Goal: Task Accomplishment & Management: Manage account settings

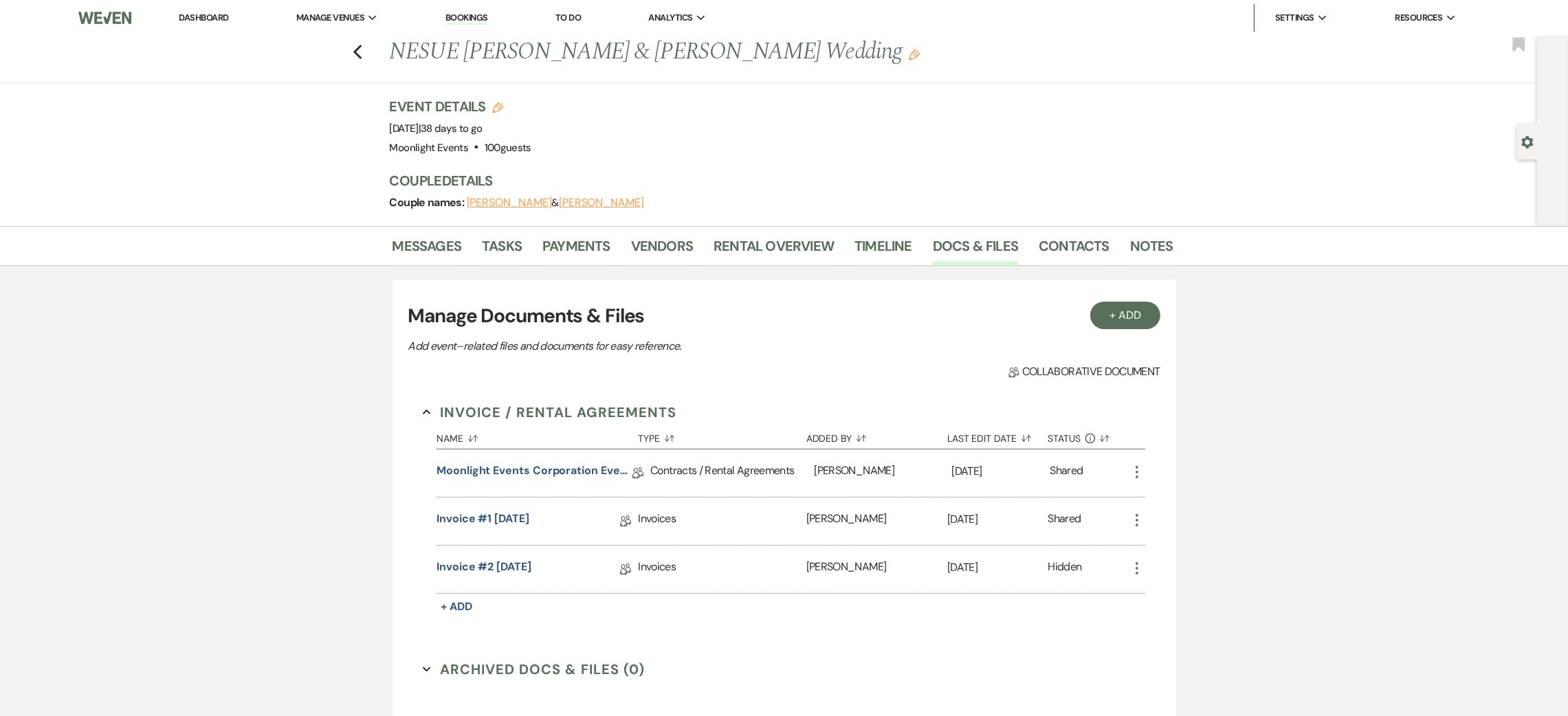
click at [354, 51] on div "Previous NESUE [PERSON_NAME] & [PERSON_NAME] Wedding Edit Bookmark" at bounding box center [765, 60] width 1544 height 47
click at [361, 50] on use "button" at bounding box center [356, 52] width 9 height 15
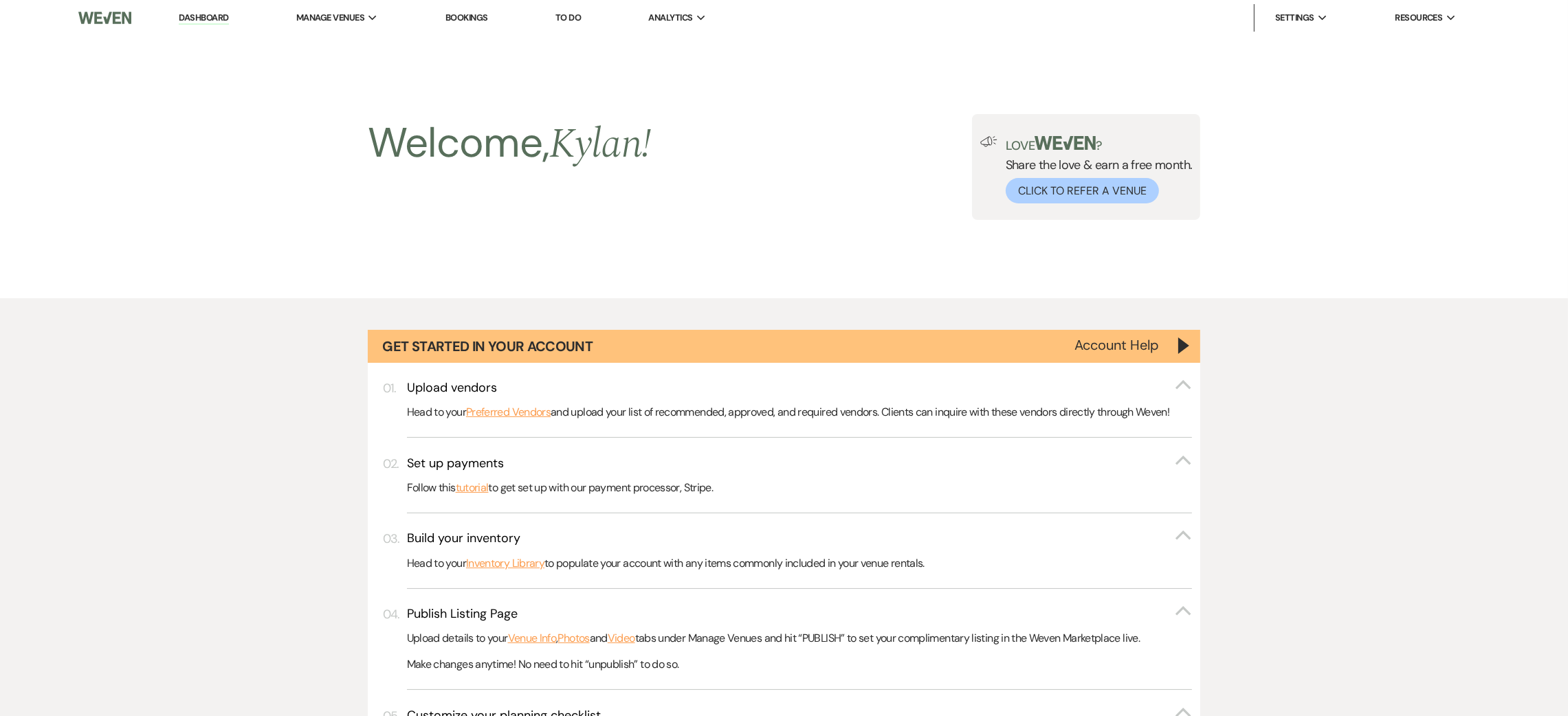
scroll to position [1340, 0]
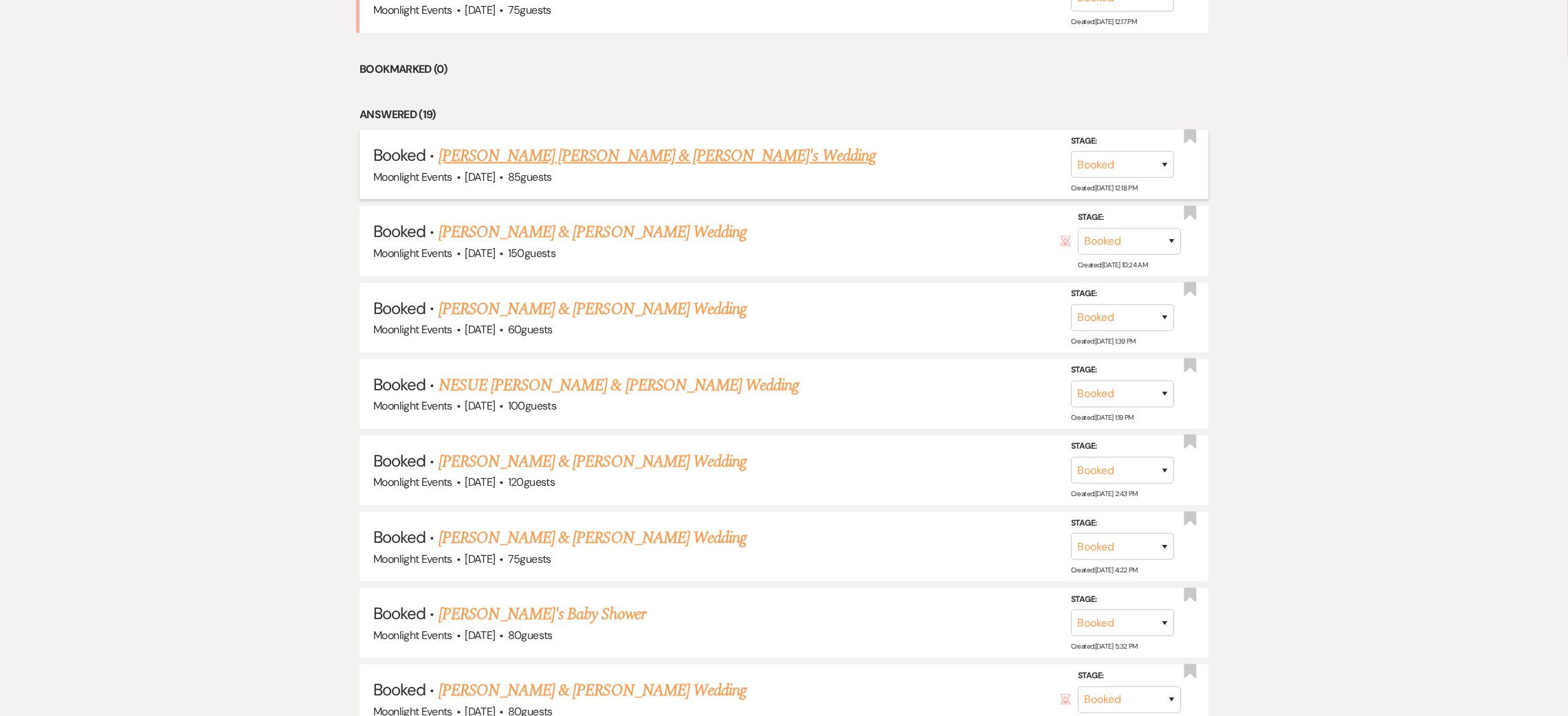
click at [633, 156] on link "[PERSON_NAME] [PERSON_NAME] & [PERSON_NAME]'s Wedding" at bounding box center [657, 156] width 437 height 24
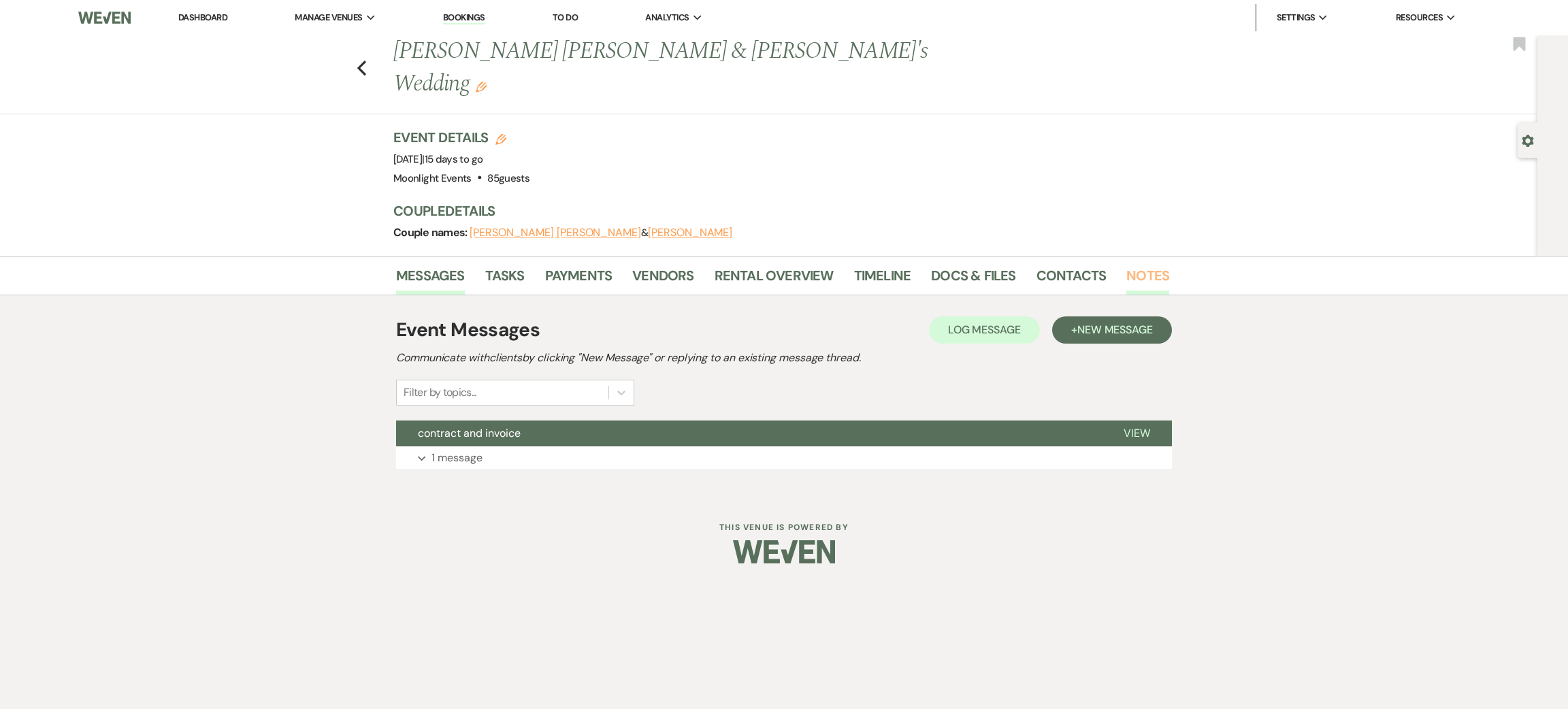
click at [1142, 265] on link "Notes" at bounding box center [1147, 279] width 43 height 30
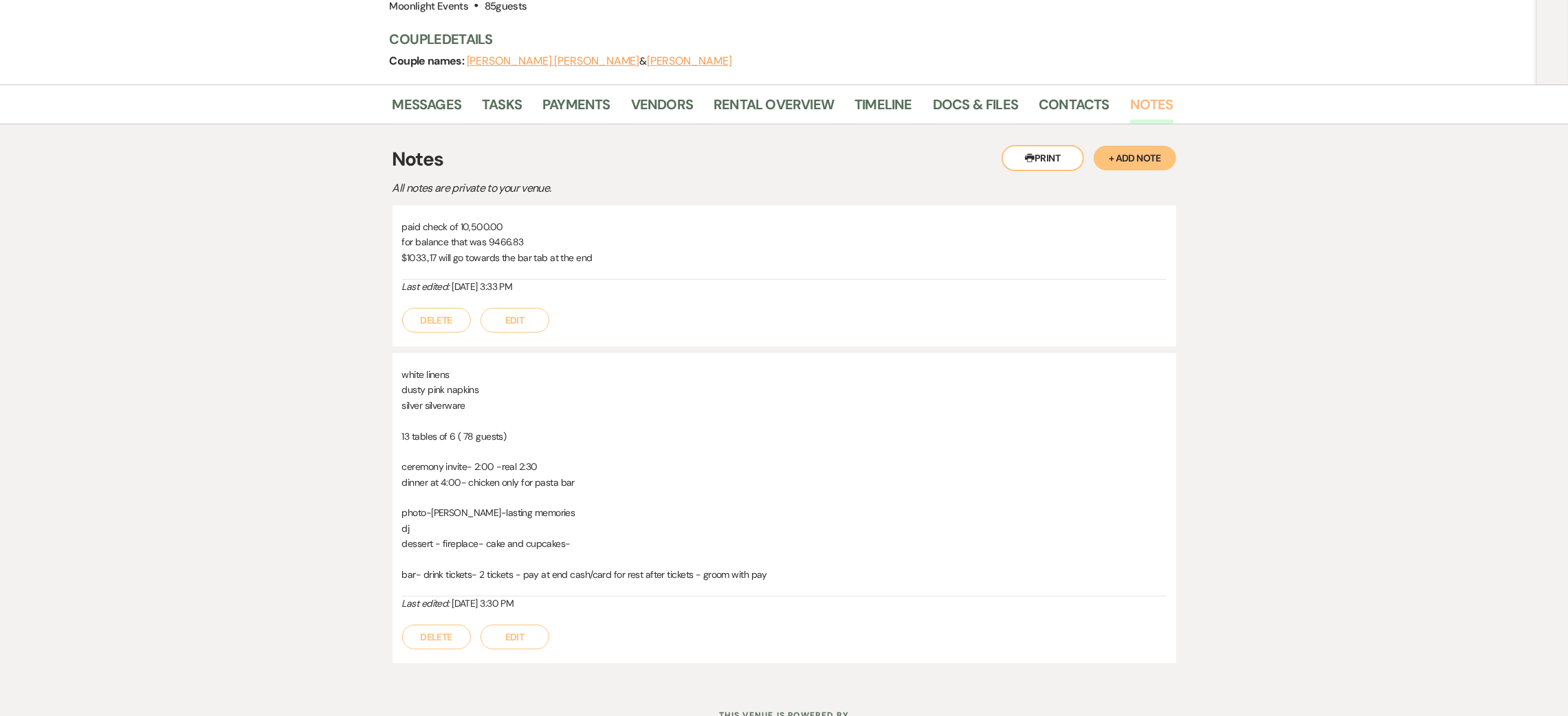
scroll to position [198, 0]
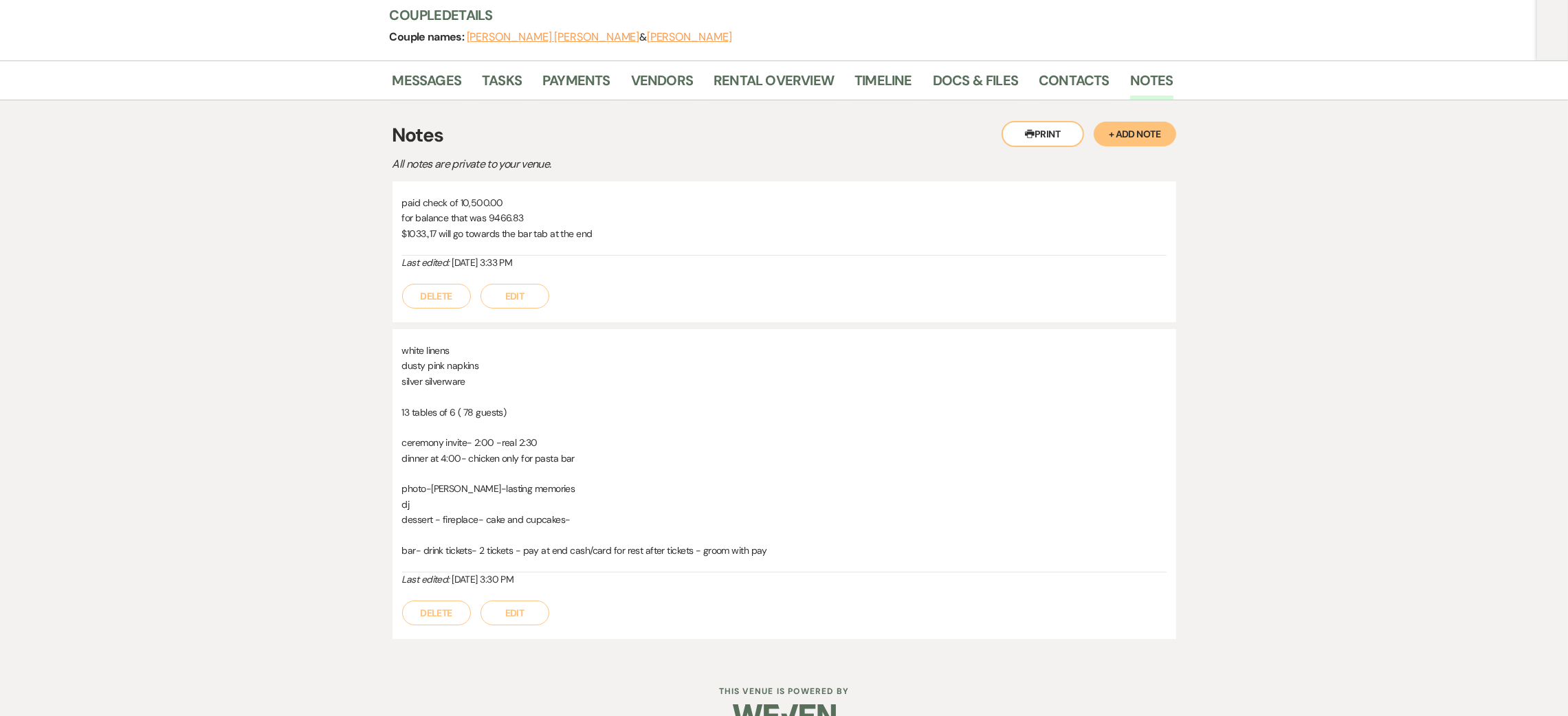
click at [521, 284] on button "Edit" at bounding box center [515, 296] width 68 height 24
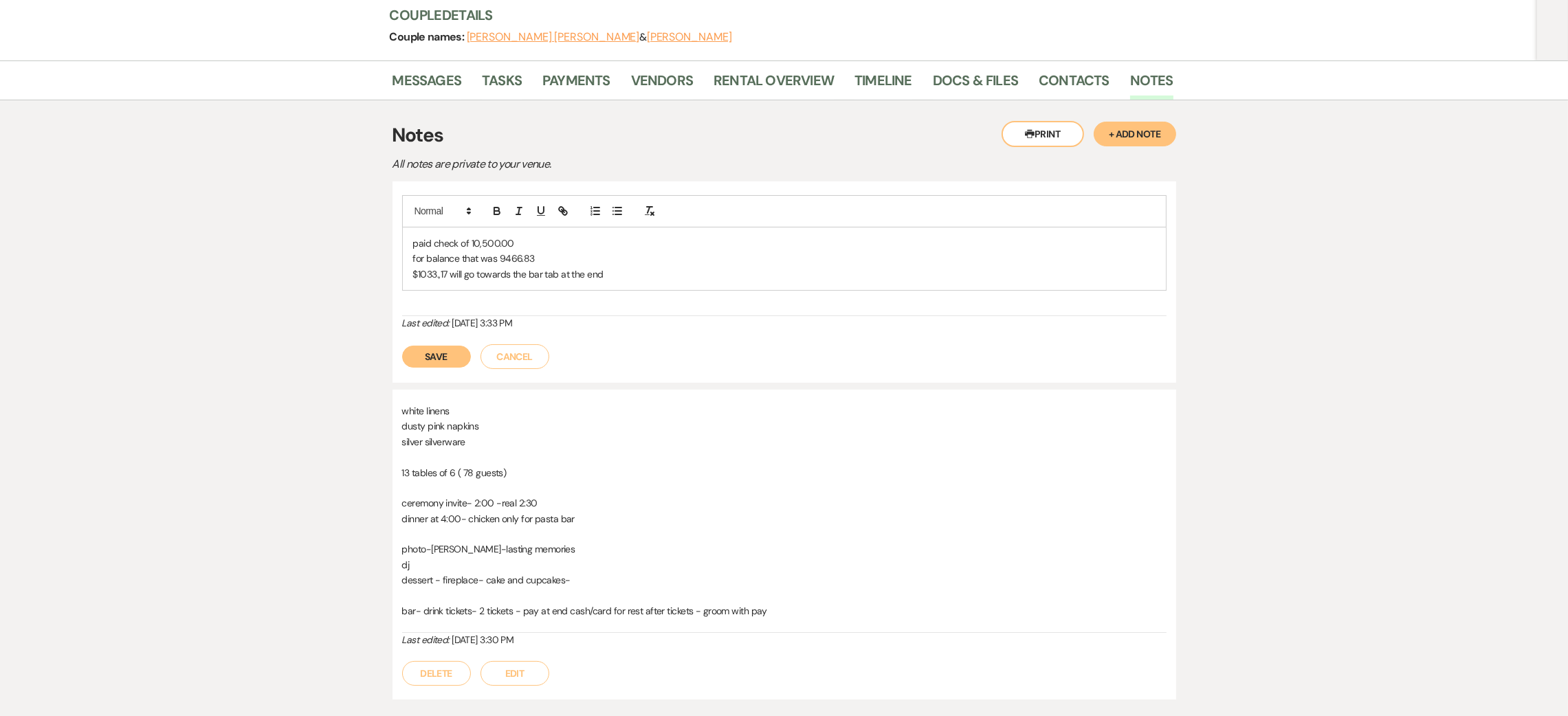
click at [637, 267] on p "$1033.,17 will go towards the bar tab at the end" at bounding box center [784, 274] width 742 height 15
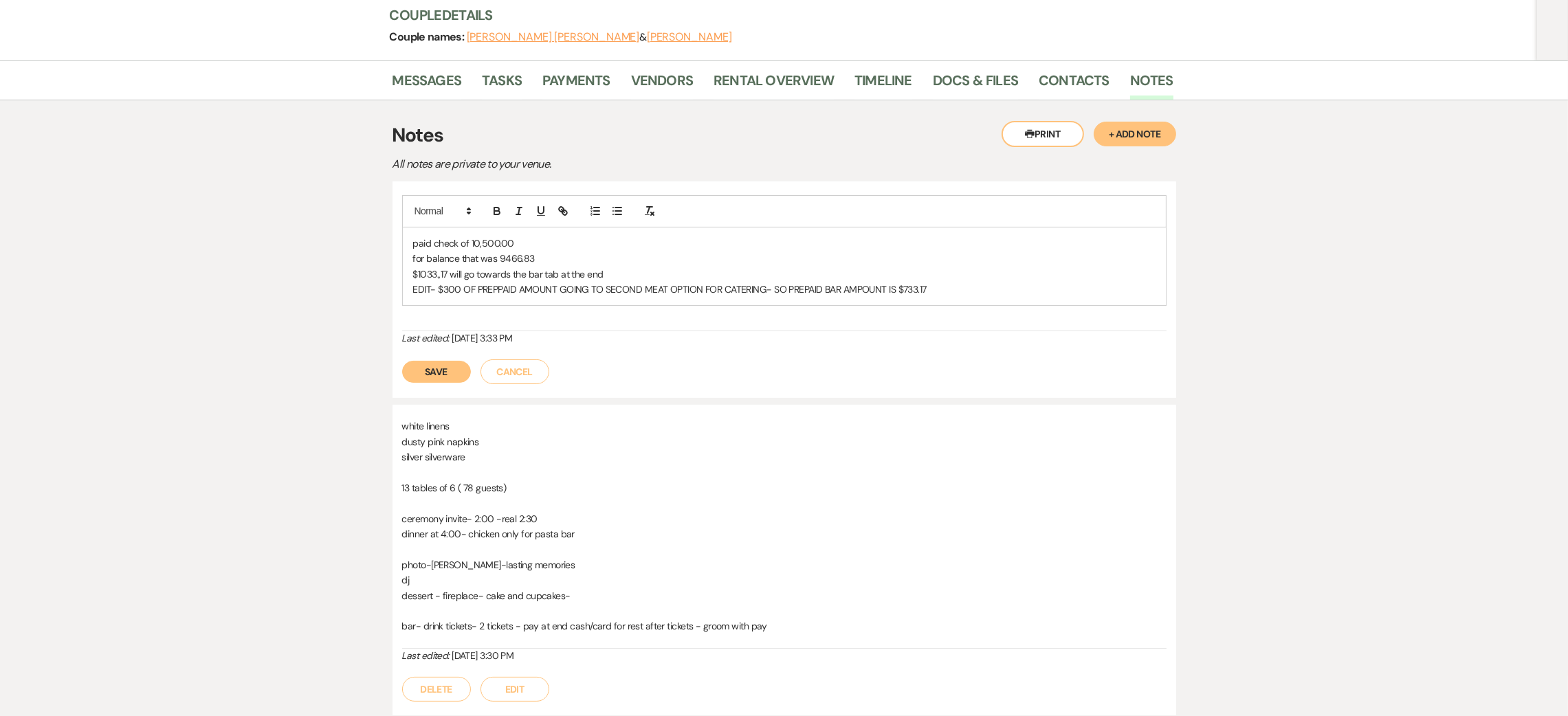
click at [430, 361] on button "Save" at bounding box center [436, 372] width 68 height 22
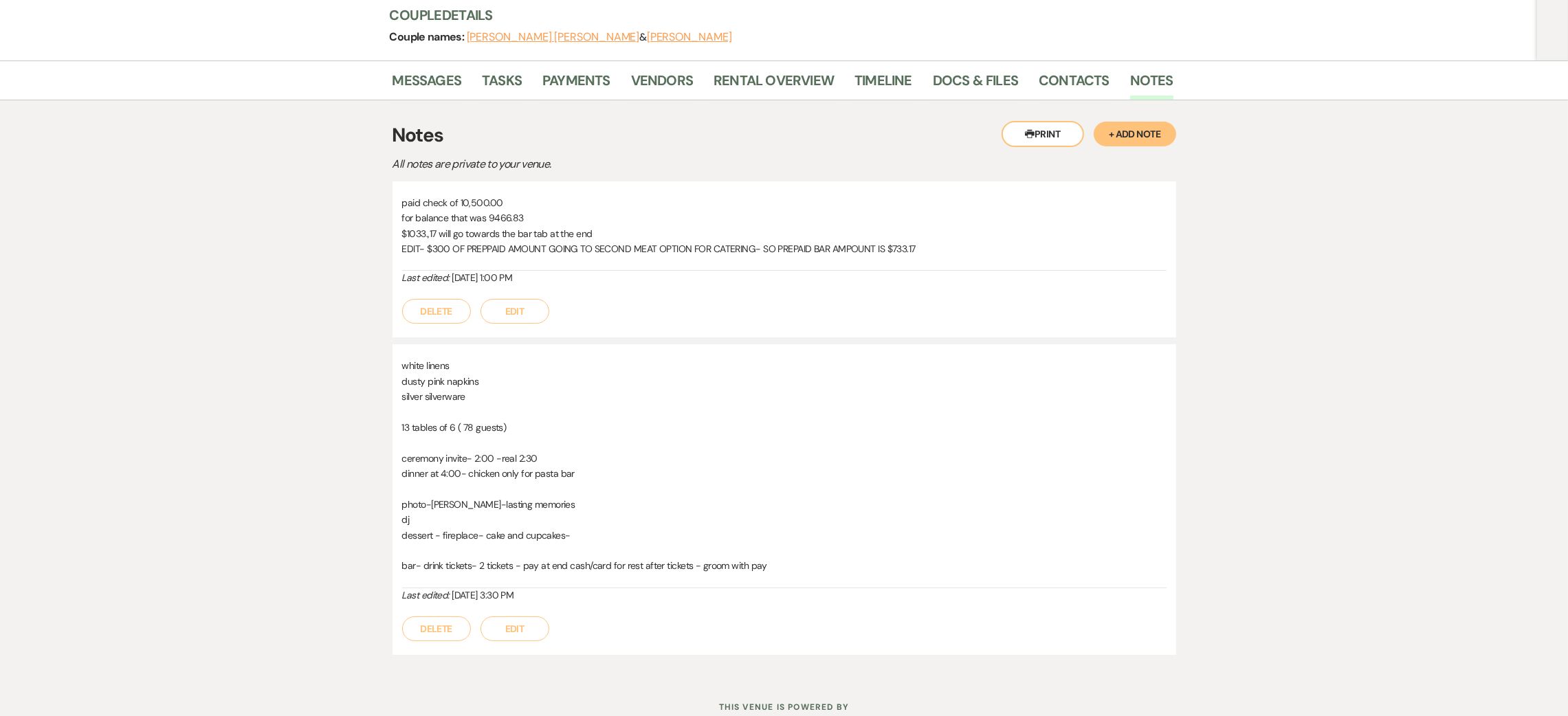
click at [510, 299] on button "Edit" at bounding box center [515, 312] width 68 height 24
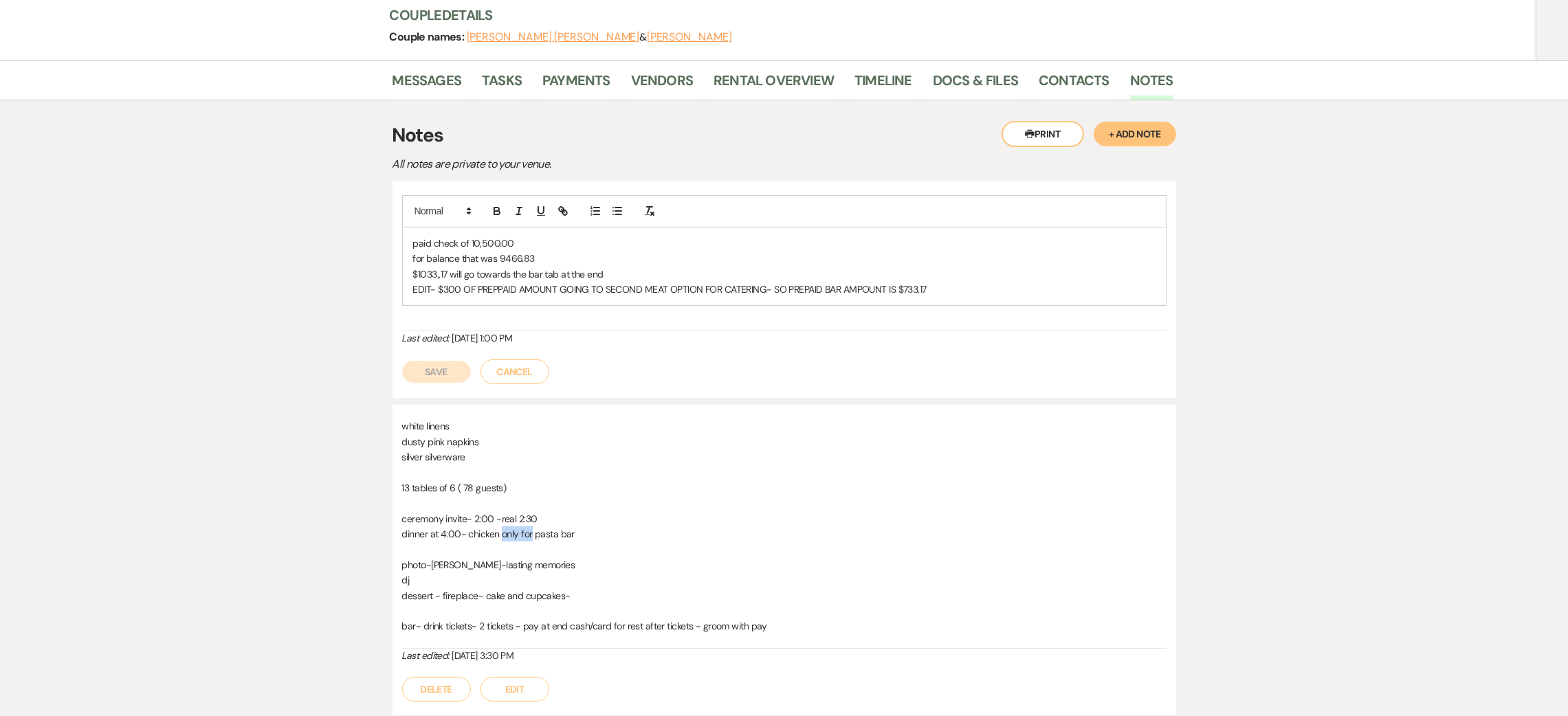
drag, startPoint x: 532, startPoint y: 502, endPoint x: 501, endPoint y: 501, distance: 31.0
click at [501, 527] on p "dinner at 4:00- chicken only for pasta bar" at bounding box center [784, 534] width 764 height 15
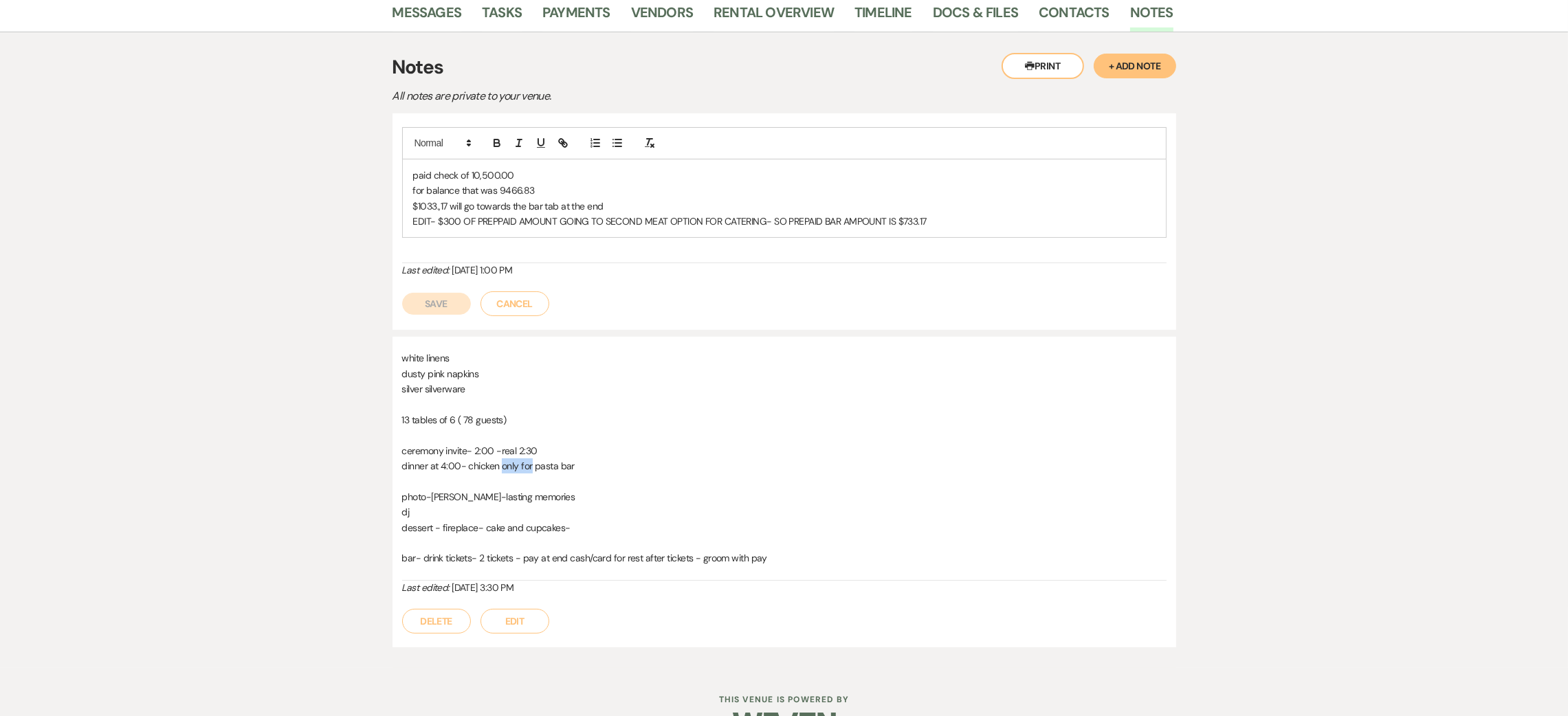
scroll to position [273, 0]
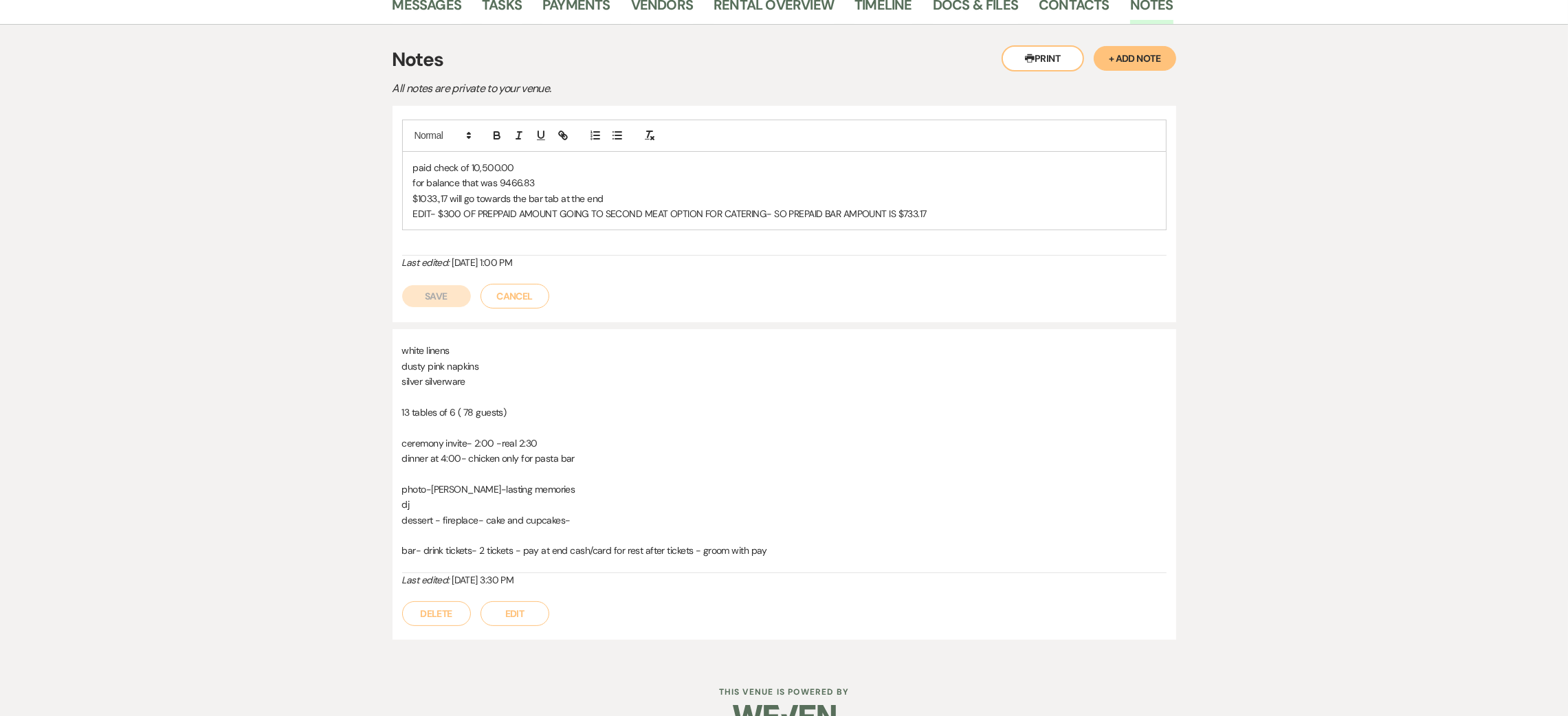
click at [637, 466] on p at bounding box center [784, 473] width 764 height 15
click at [524, 602] on button "Edit" at bounding box center [515, 614] width 68 height 24
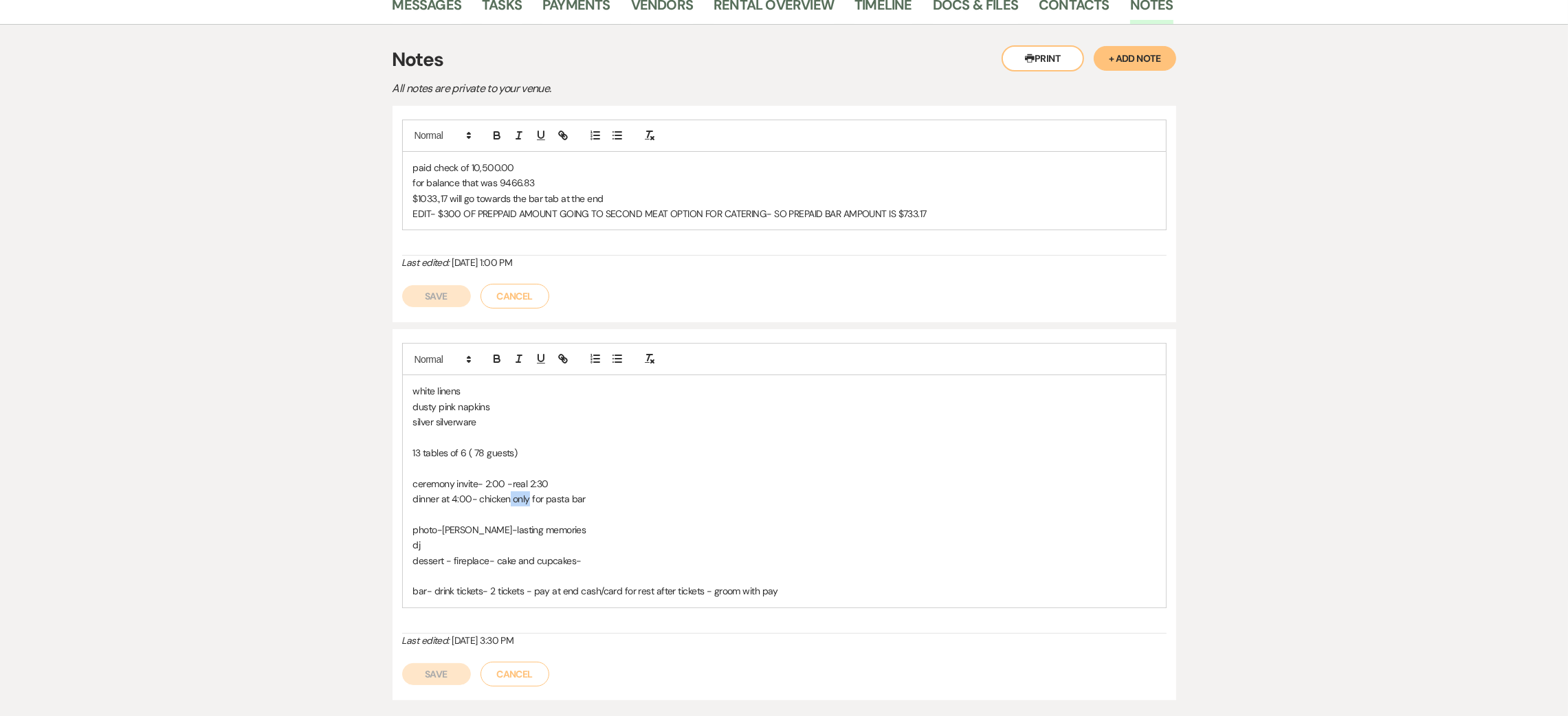
drag, startPoint x: 527, startPoint y: 466, endPoint x: 510, endPoint y: 468, distance: 17.1
click at [510, 492] on p "dinner at 4:00- chicken only for pasta bar" at bounding box center [784, 499] width 742 height 15
click at [439, 663] on button "Save" at bounding box center [436, 674] width 68 height 22
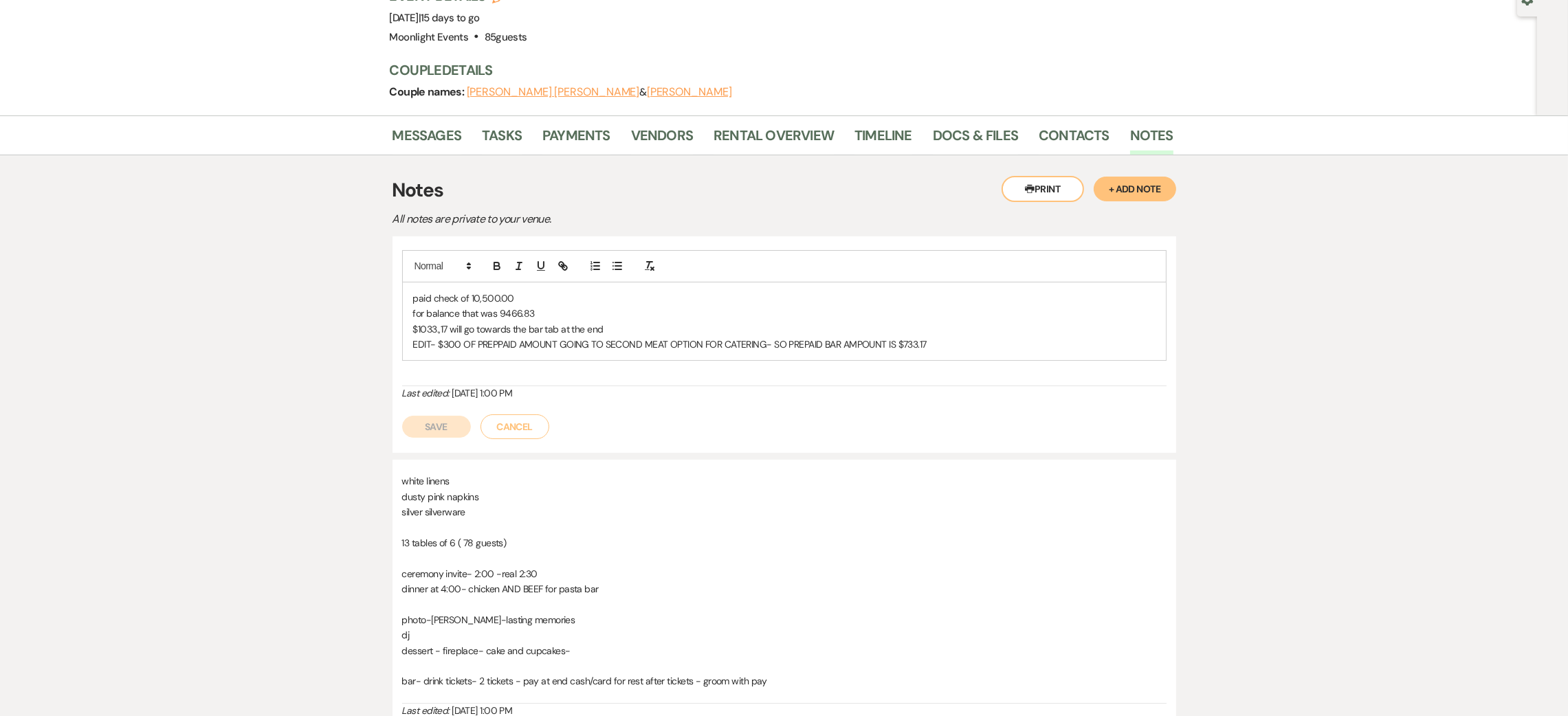
scroll to position [206, 0]
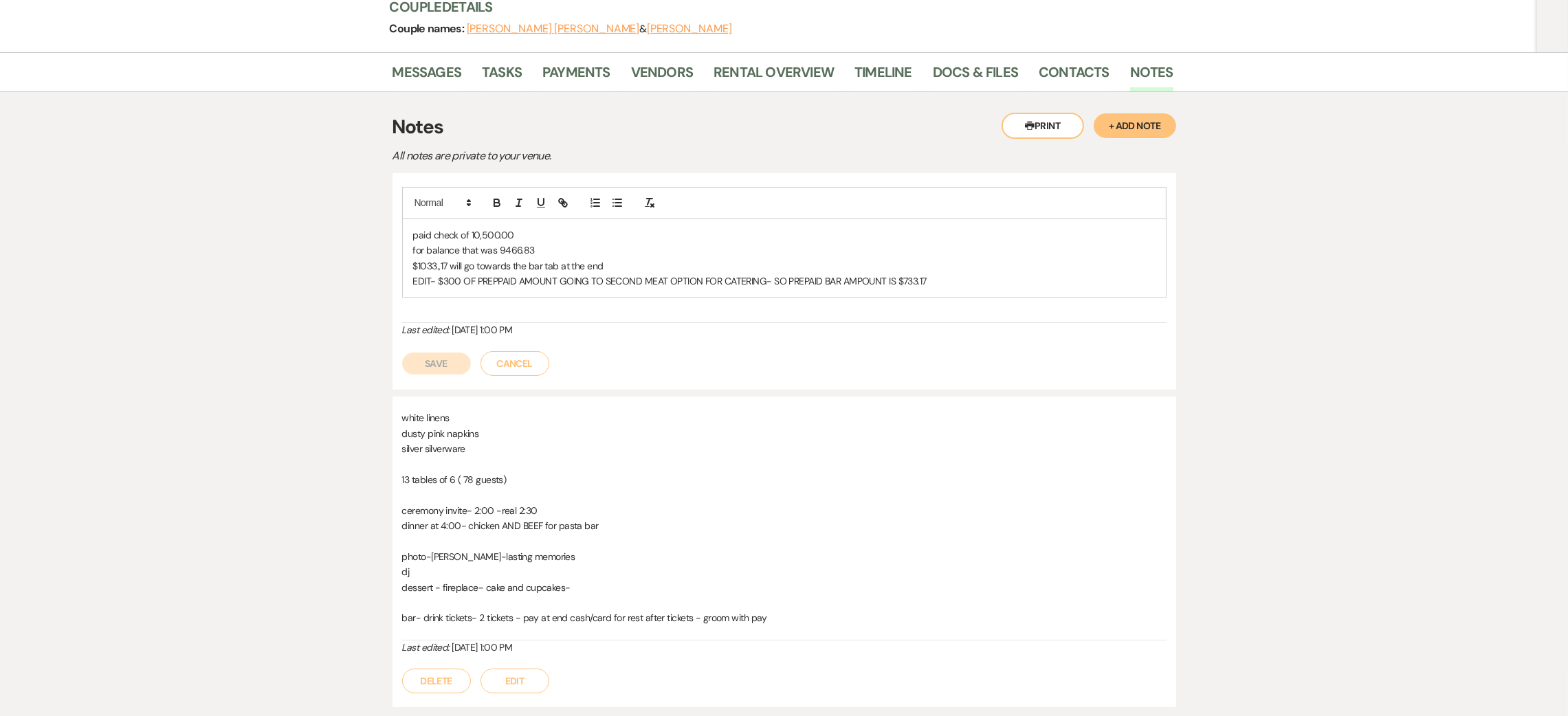
click at [518, 669] on button "Edit" at bounding box center [515, 681] width 68 height 24
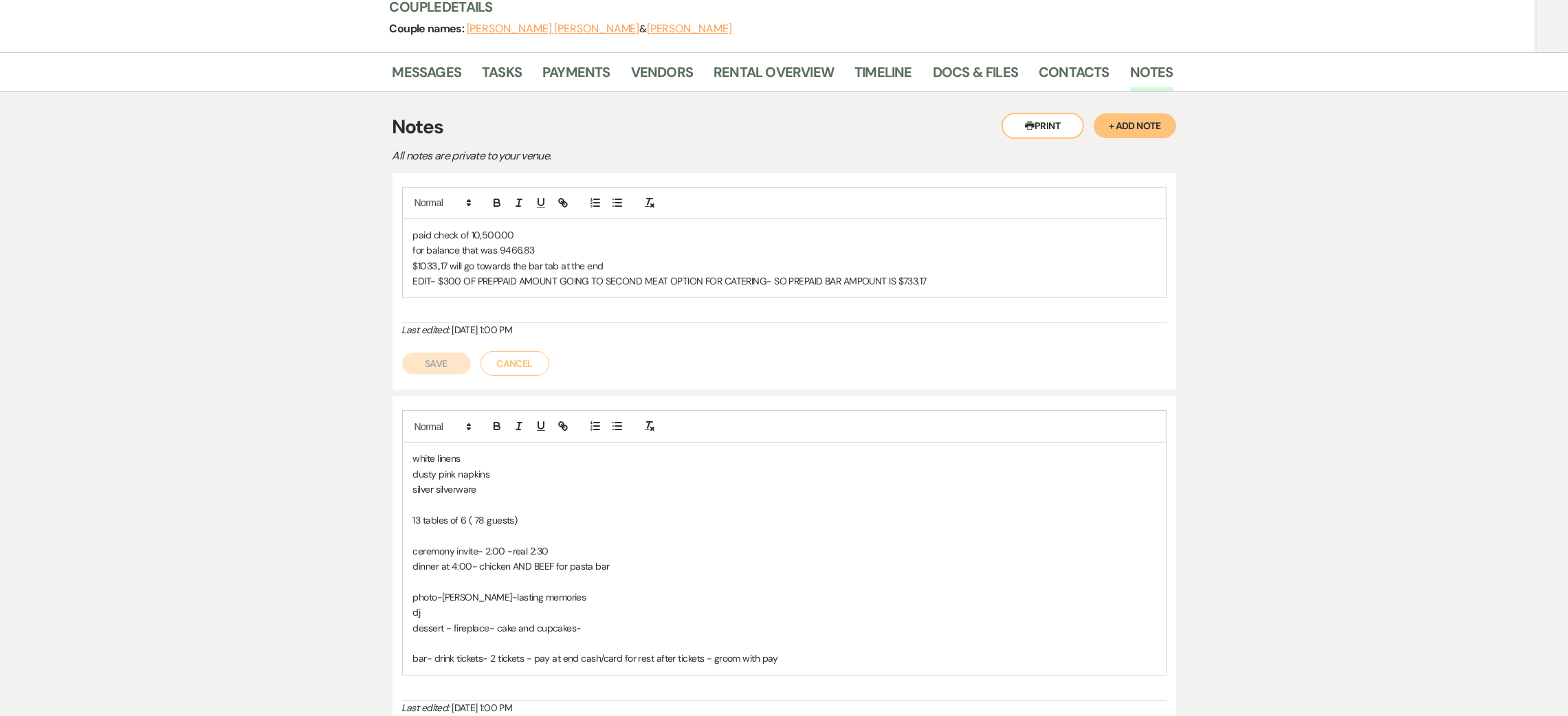
click at [505, 528] on p at bounding box center [784, 535] width 742 height 15
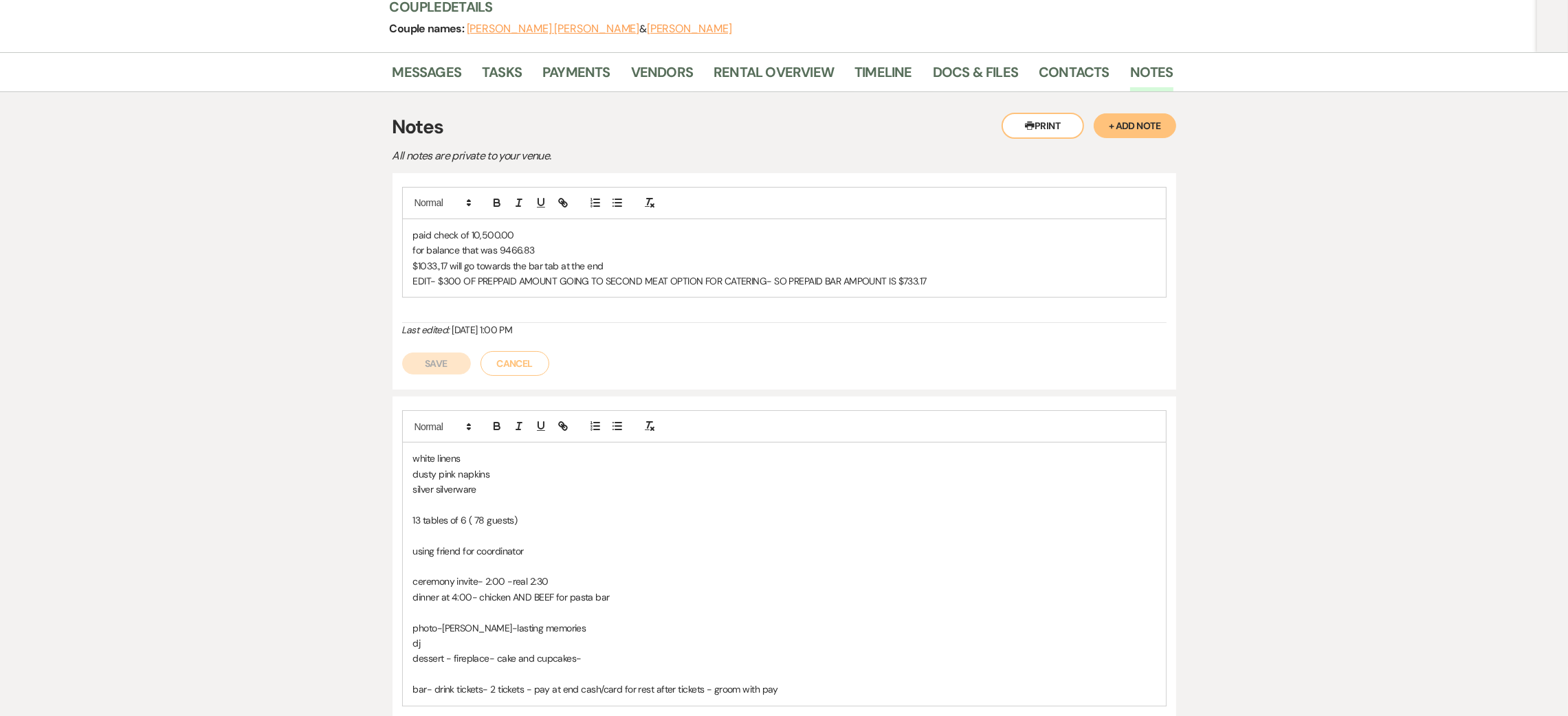
click at [469, 528] on p at bounding box center [784, 535] width 742 height 15
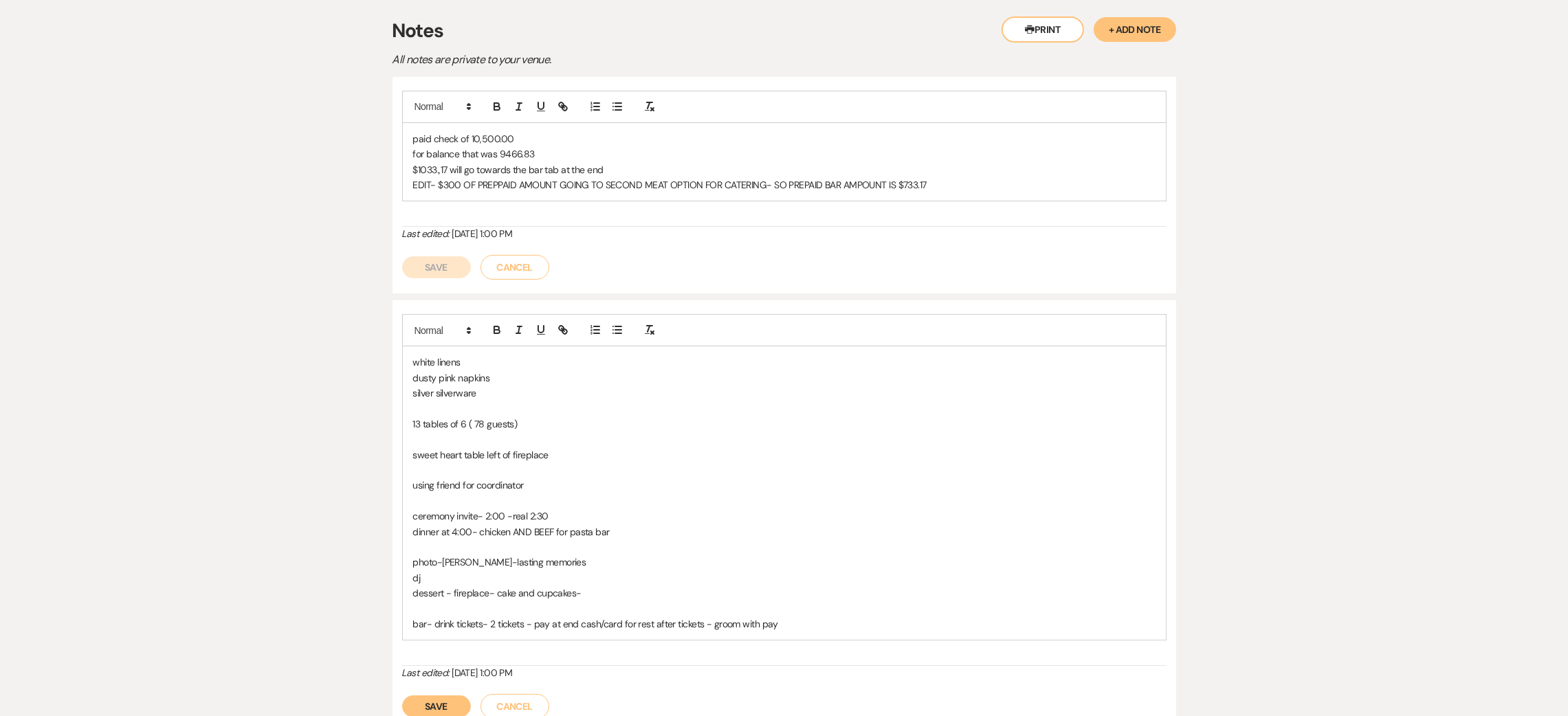
scroll to position [396, 0]
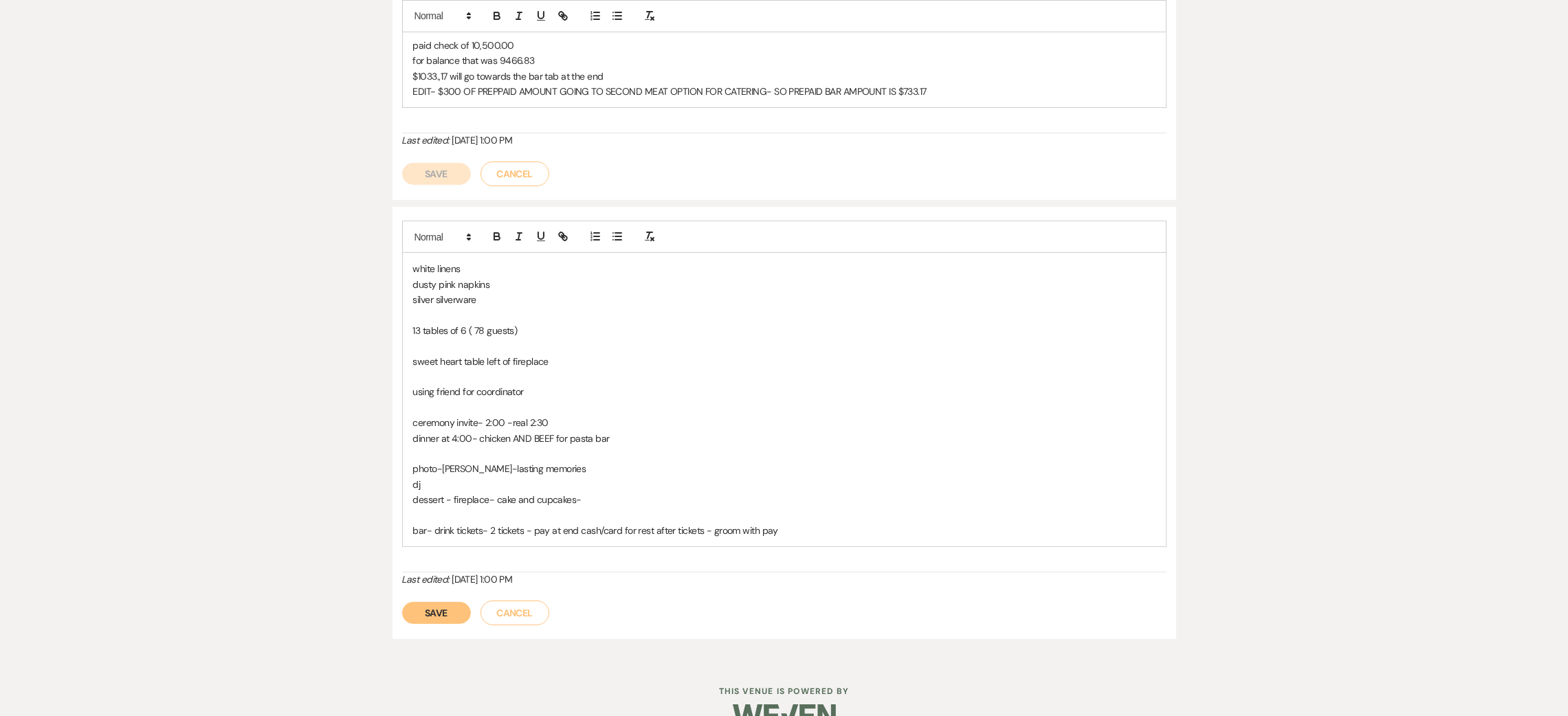
click at [431, 602] on button "Save" at bounding box center [436, 612] width 68 height 22
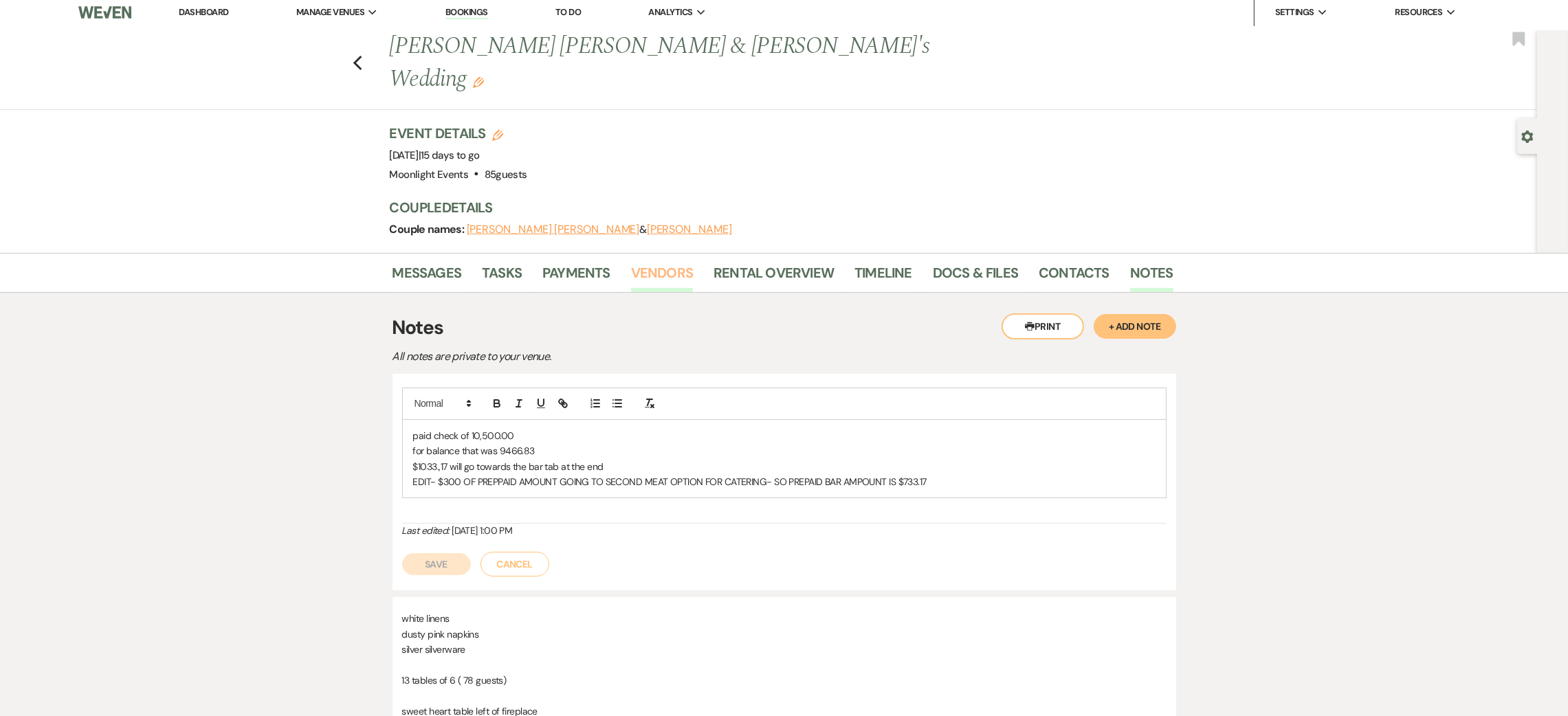
scroll to position [0, 0]
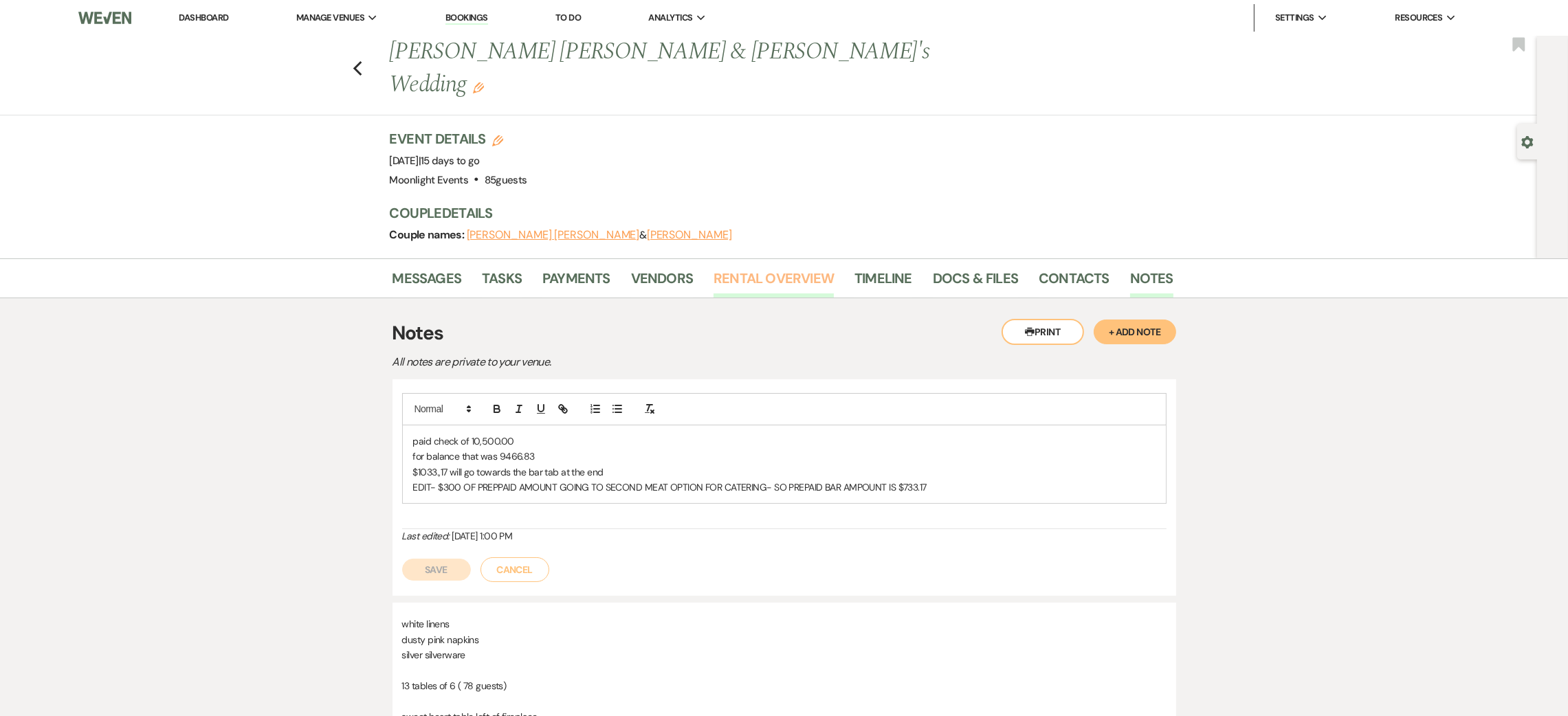
click at [783, 267] on link "Rental Overview" at bounding box center [774, 282] width 121 height 30
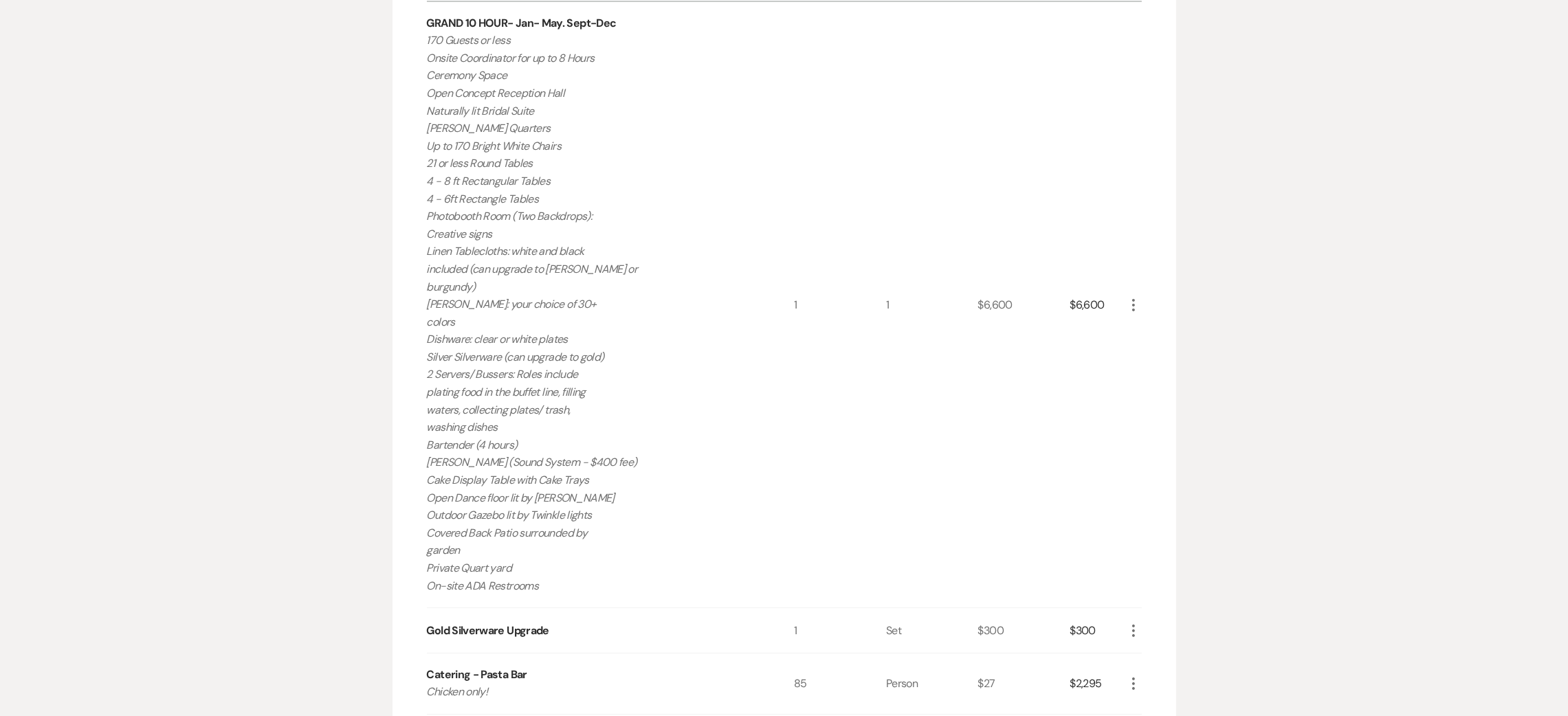
scroll to position [308, 0]
